Goal: Transaction & Acquisition: Purchase product/service

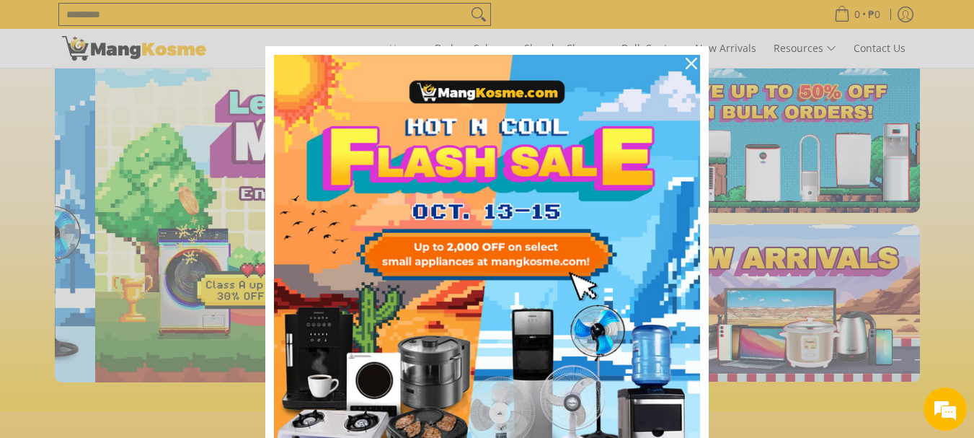
scroll to position [0, 573]
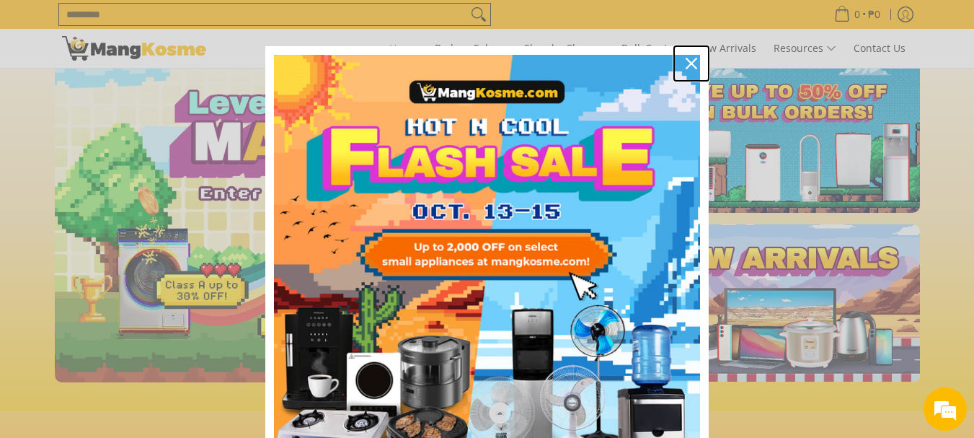
click at [690, 70] on div "Close" at bounding box center [691, 63] width 23 height 23
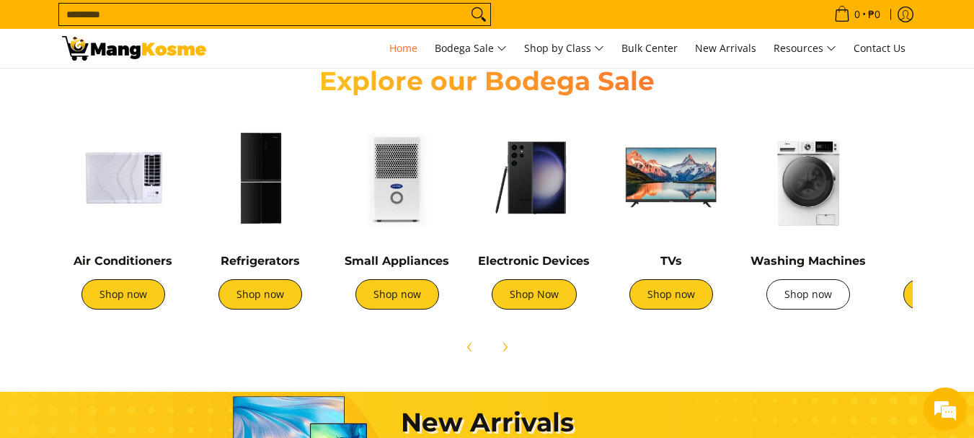
scroll to position [0, 1147]
click at [817, 291] on link "Shop now" at bounding box center [809, 294] width 84 height 30
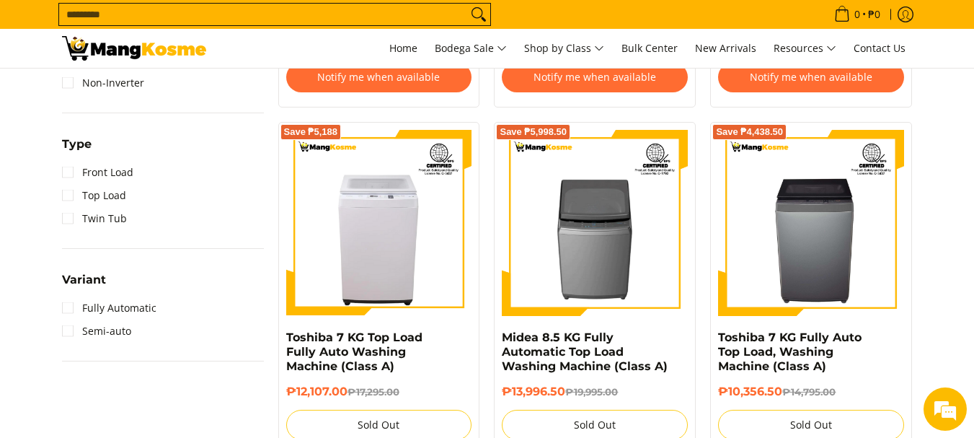
scroll to position [987, 0]
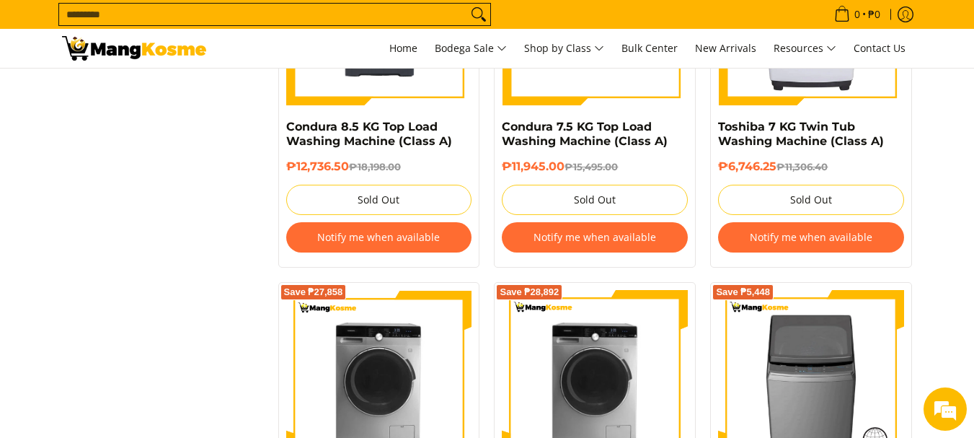
scroll to position [2366, 0]
